Goal: Entertainment & Leisure: Browse casually

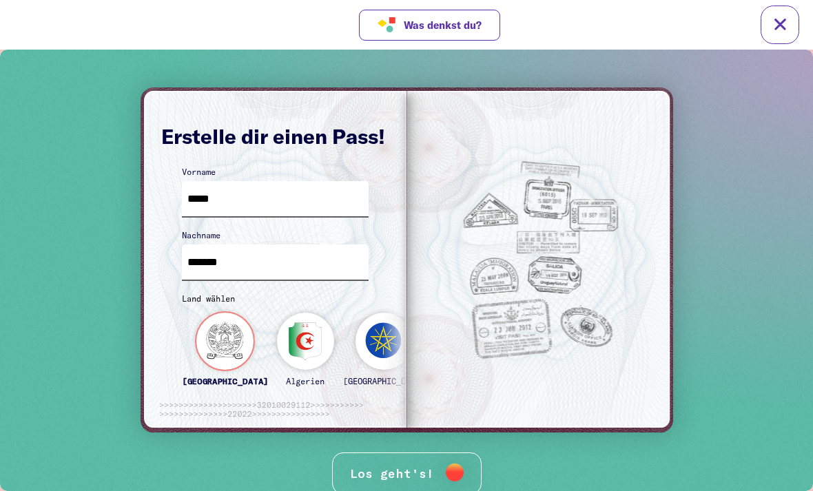
type input "*******"
click at [214, 340] on div "[GEOGRAPHIC_DATA]" at bounding box center [225, 355] width 86 height 85
click at [413, 459] on div "Los geht's!" at bounding box center [406, 474] width 149 height 42
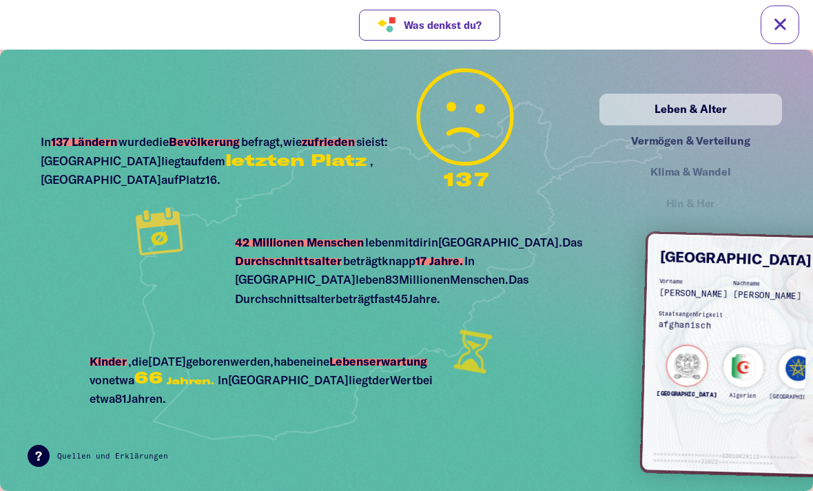
click at [728, 133] on div "Vermögen & Verteilung" at bounding box center [690, 140] width 152 height 17
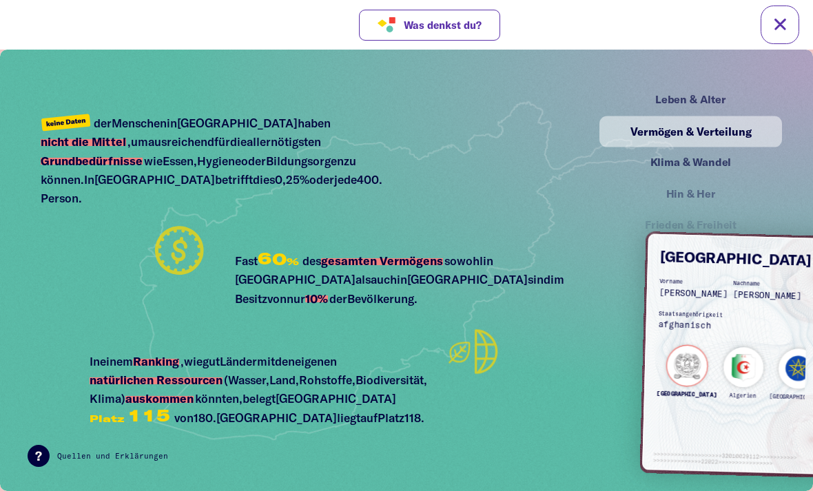
click at [700, 163] on div "Klima & Wandel" at bounding box center [690, 162] width 152 height 17
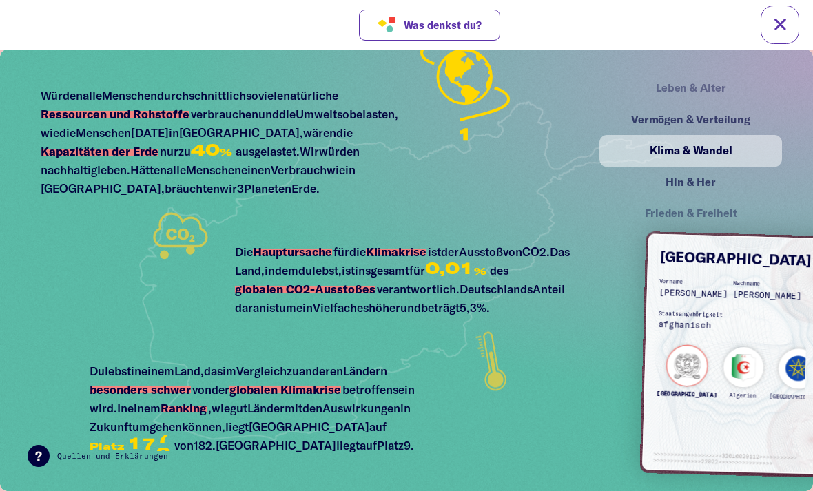
click at [718, 187] on div "Hin & Her" at bounding box center [690, 182] width 152 height 17
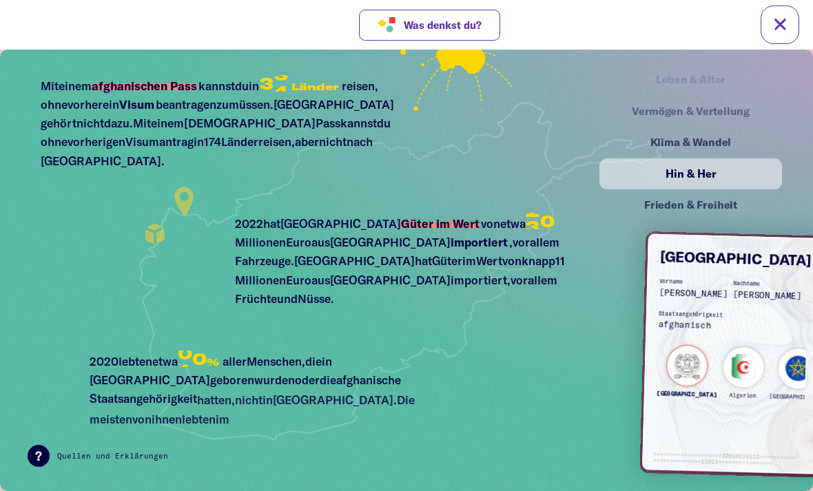
click at [727, 203] on div "Frieden & Freiheit" at bounding box center [690, 205] width 152 height 17
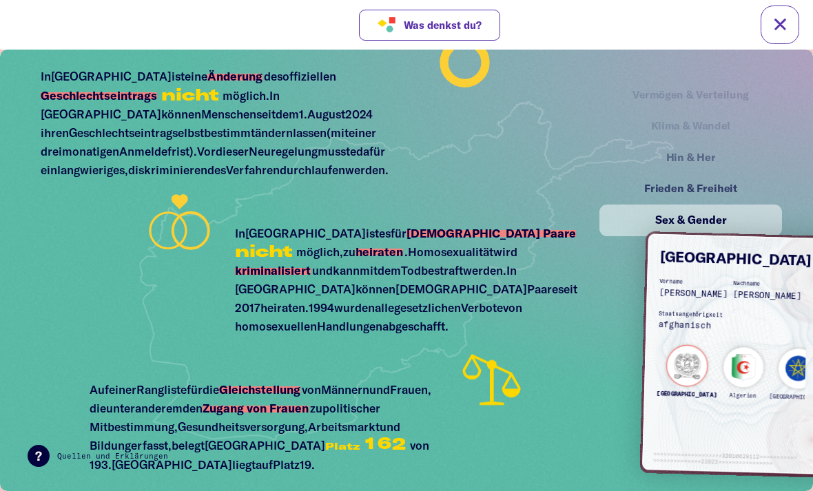
click at [473, 22] on span "Was denkst du?" at bounding box center [443, 25] width 78 height 12
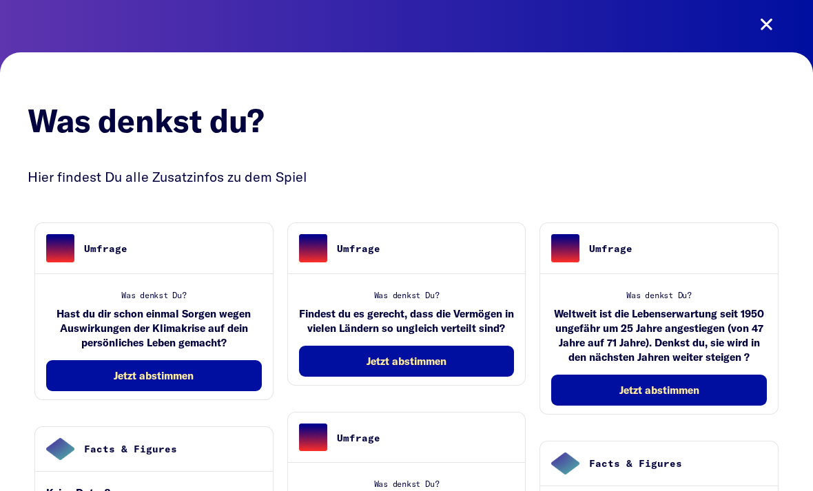
click at [777, 14] on button at bounding box center [766, 25] width 39 height 39
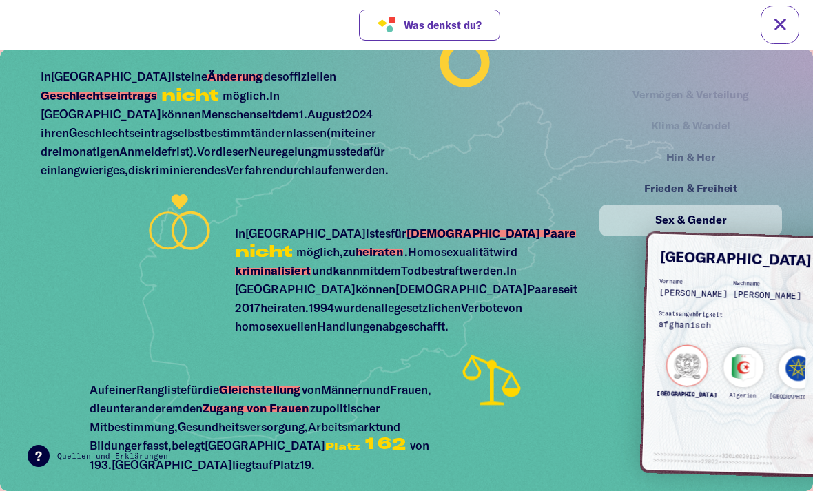
click at [729, 99] on div "Vermögen & Verteilung" at bounding box center [690, 95] width 175 height 30
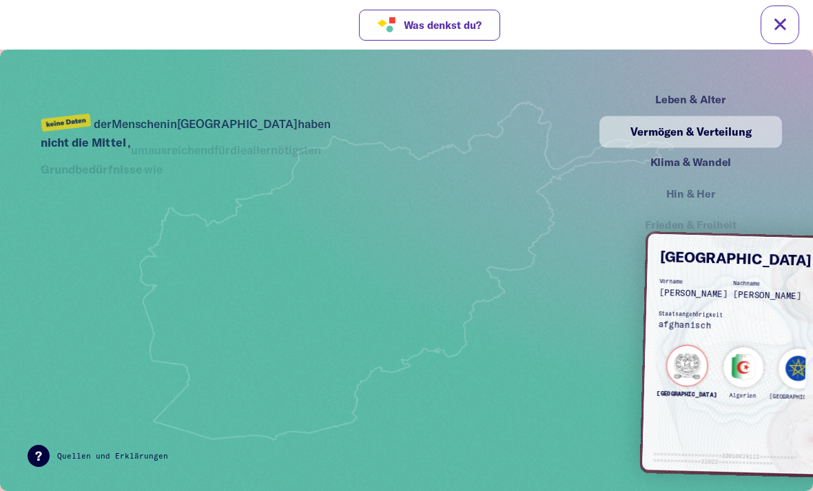
click at [713, 92] on div "Leben & Alter" at bounding box center [690, 100] width 152 height 17
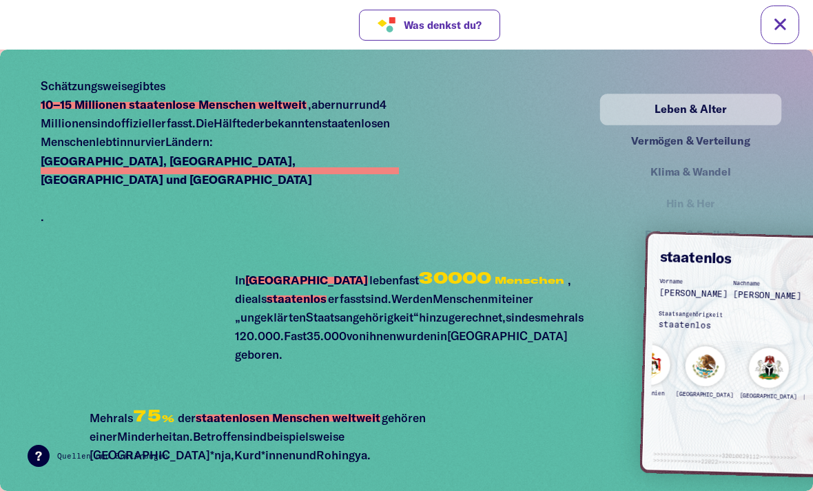
click at [758, 421] on img at bounding box center [737, 354] width 190 height 240
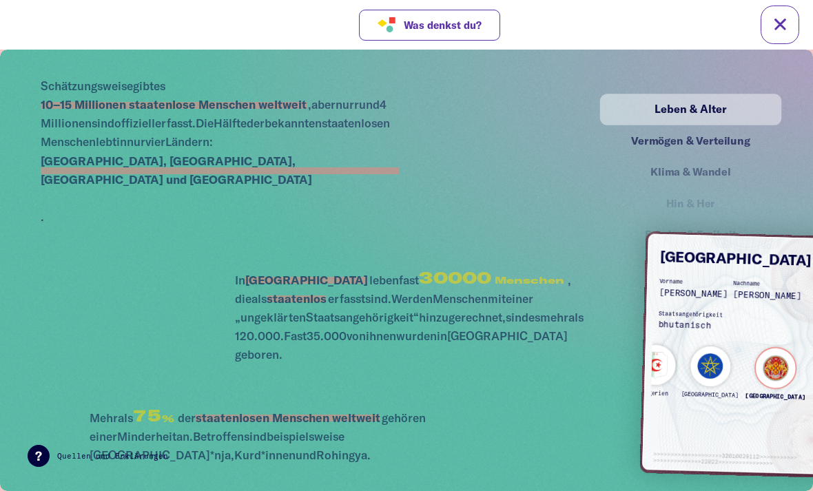
click at [745, 369] on div "[GEOGRAPHIC_DATA]" at bounding box center [776, 377] width 62 height 61
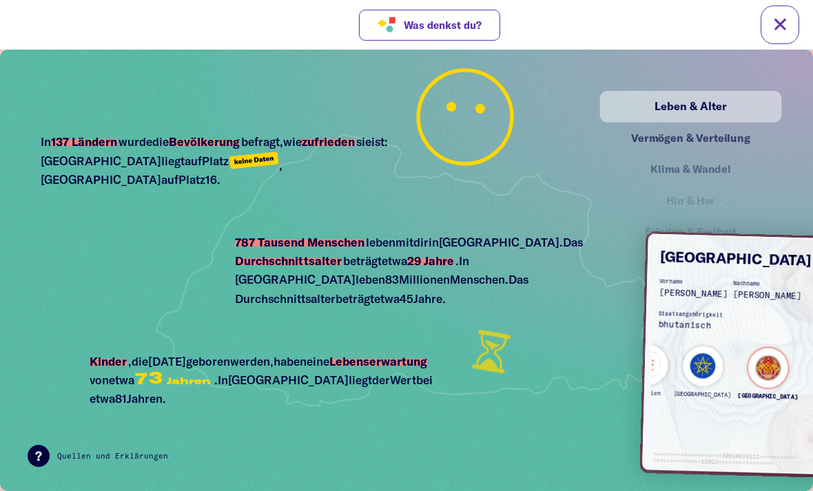
click at [731, 147] on div "Vermögen & Verteilung" at bounding box center [690, 138] width 179 height 31
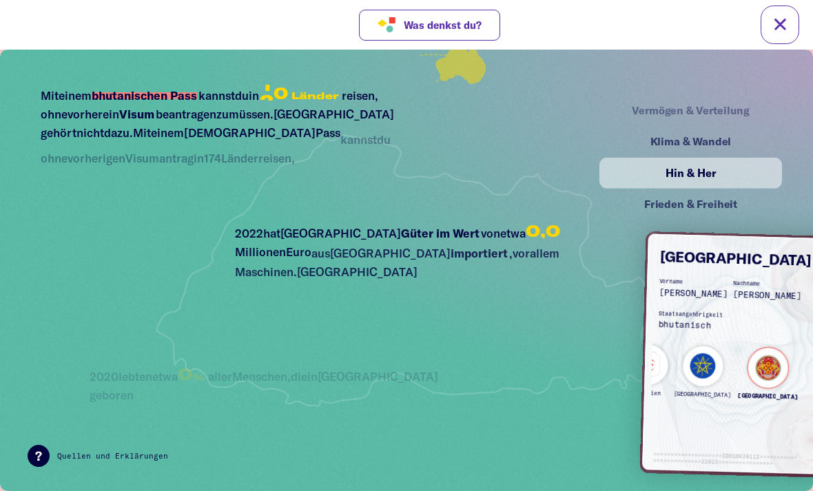
click at [734, 115] on div "Vermögen & Verteilung" at bounding box center [690, 110] width 150 height 17
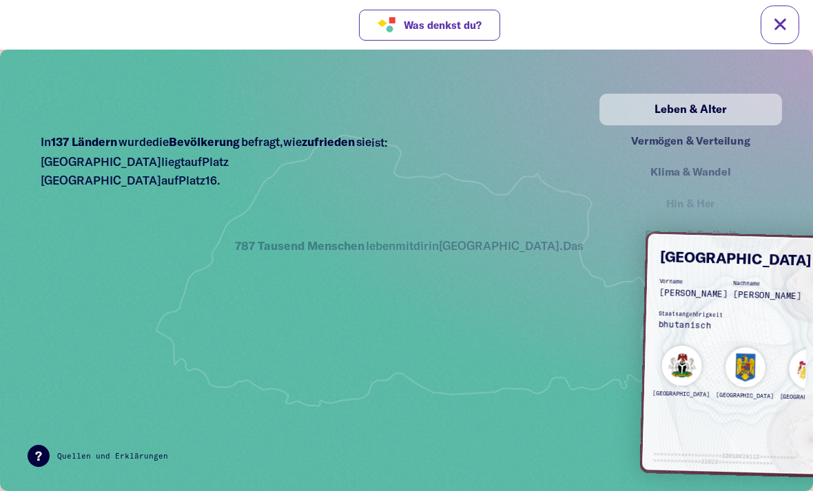
click at [637, 171] on div "Klima & Wandel" at bounding box center [690, 172] width 177 height 30
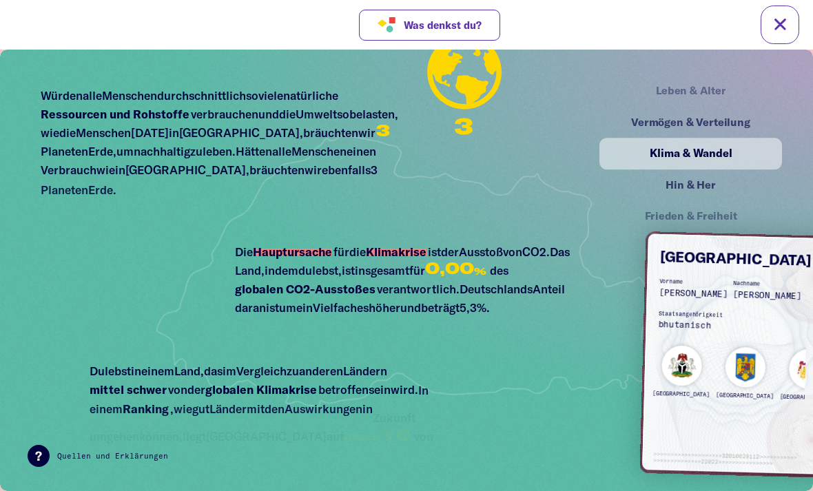
click at [648, 173] on div "Hin & Her" at bounding box center [690, 185] width 179 height 31
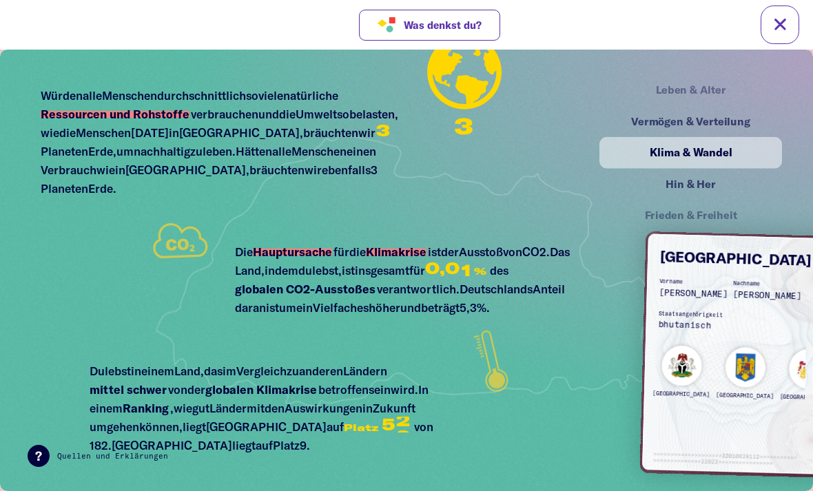
click at [666, 192] on div "Hin & Her" at bounding box center [690, 184] width 179 height 31
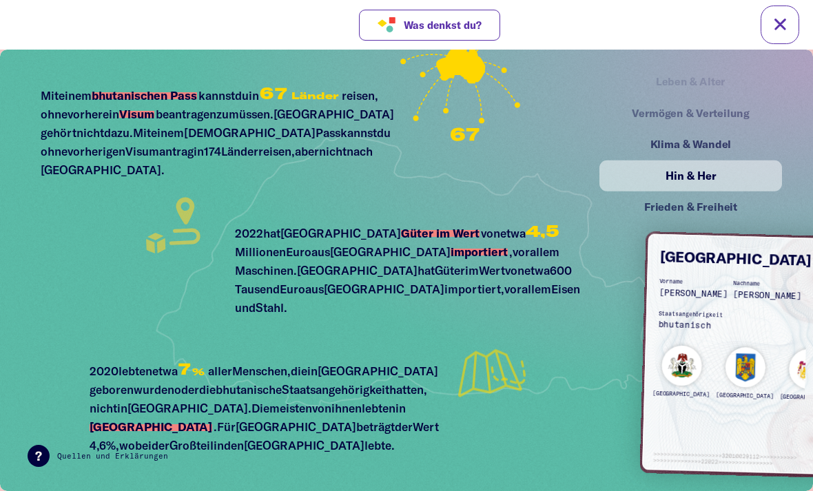
click at [666, 199] on div "Frieden & Freiheit" at bounding box center [690, 207] width 152 height 17
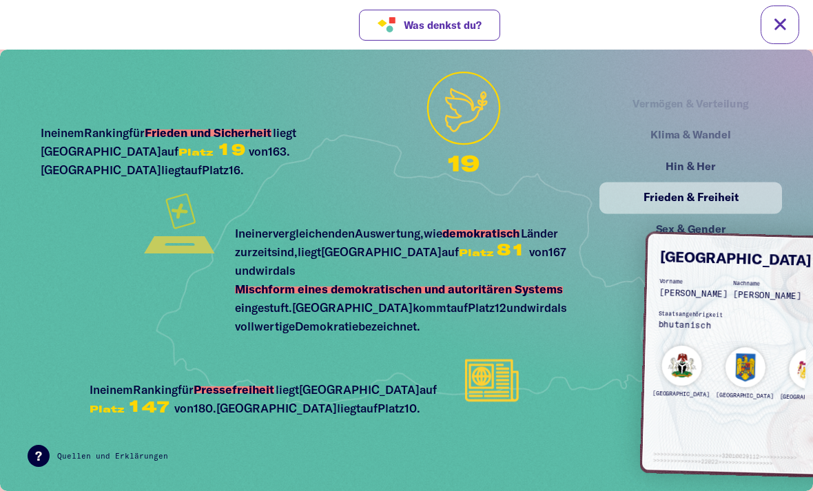
click at [655, 143] on div "Klima & Wandel" at bounding box center [690, 135] width 150 height 17
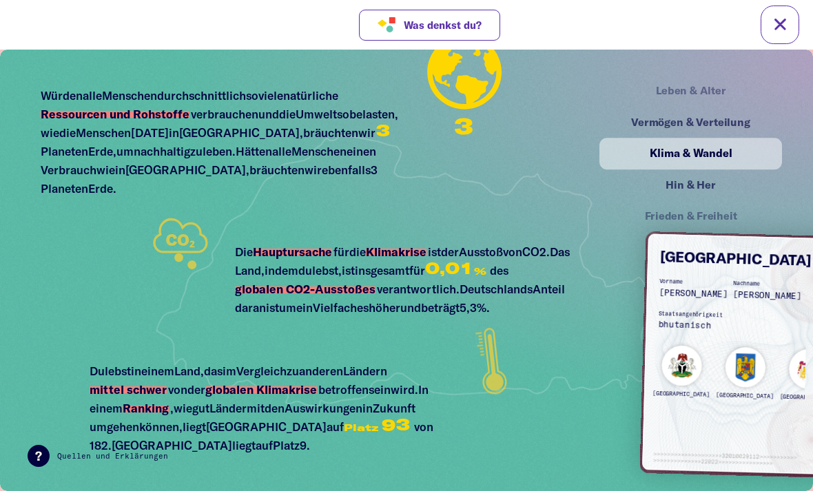
click at [694, 222] on div "Frieden & Freiheit" at bounding box center [690, 216] width 177 height 30
